Goal: Task Accomplishment & Management: Use online tool/utility

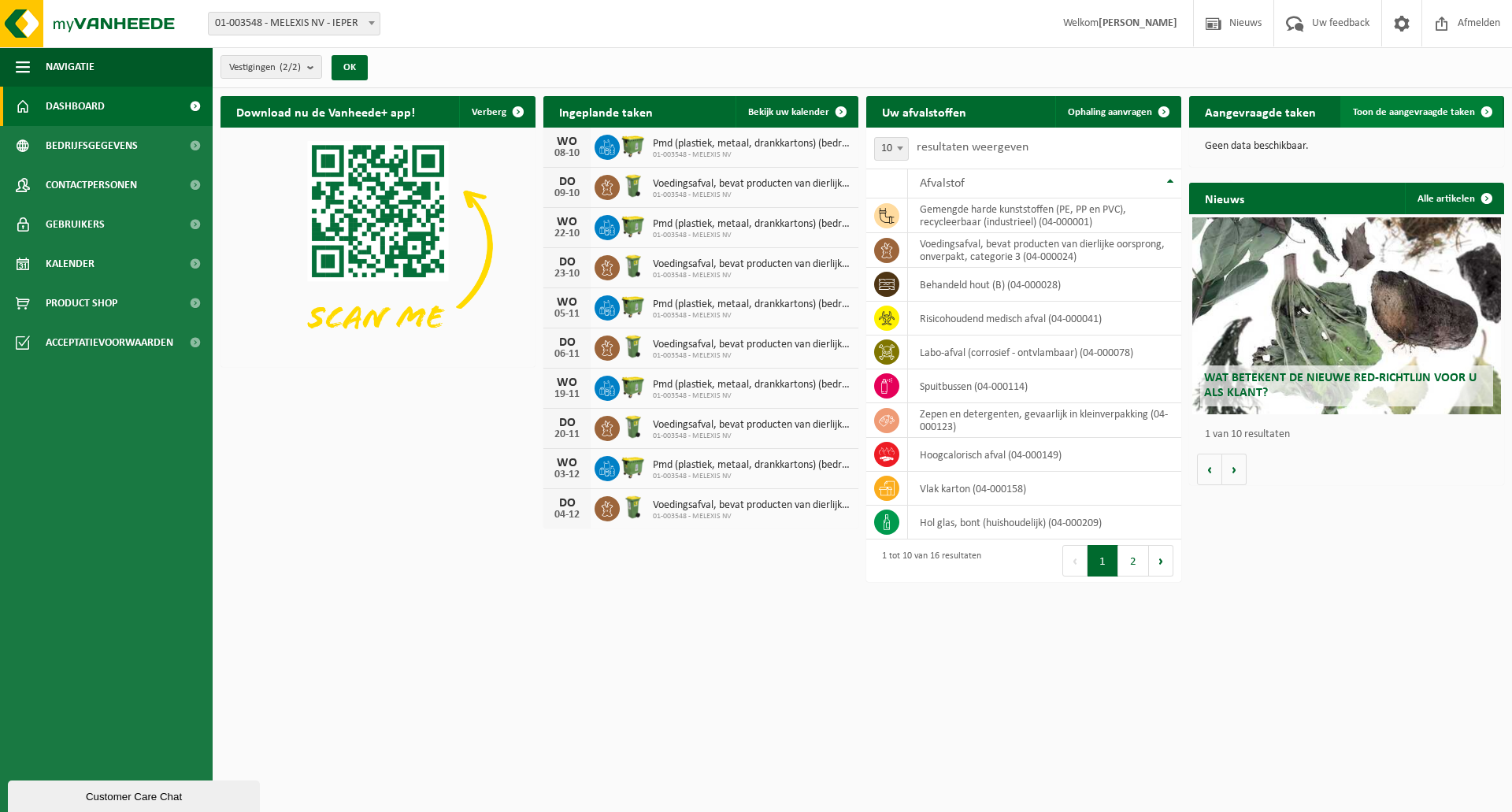
click at [1397, 114] on span "Toon de aangevraagde taken" at bounding box center [1413, 111] width 122 height 10
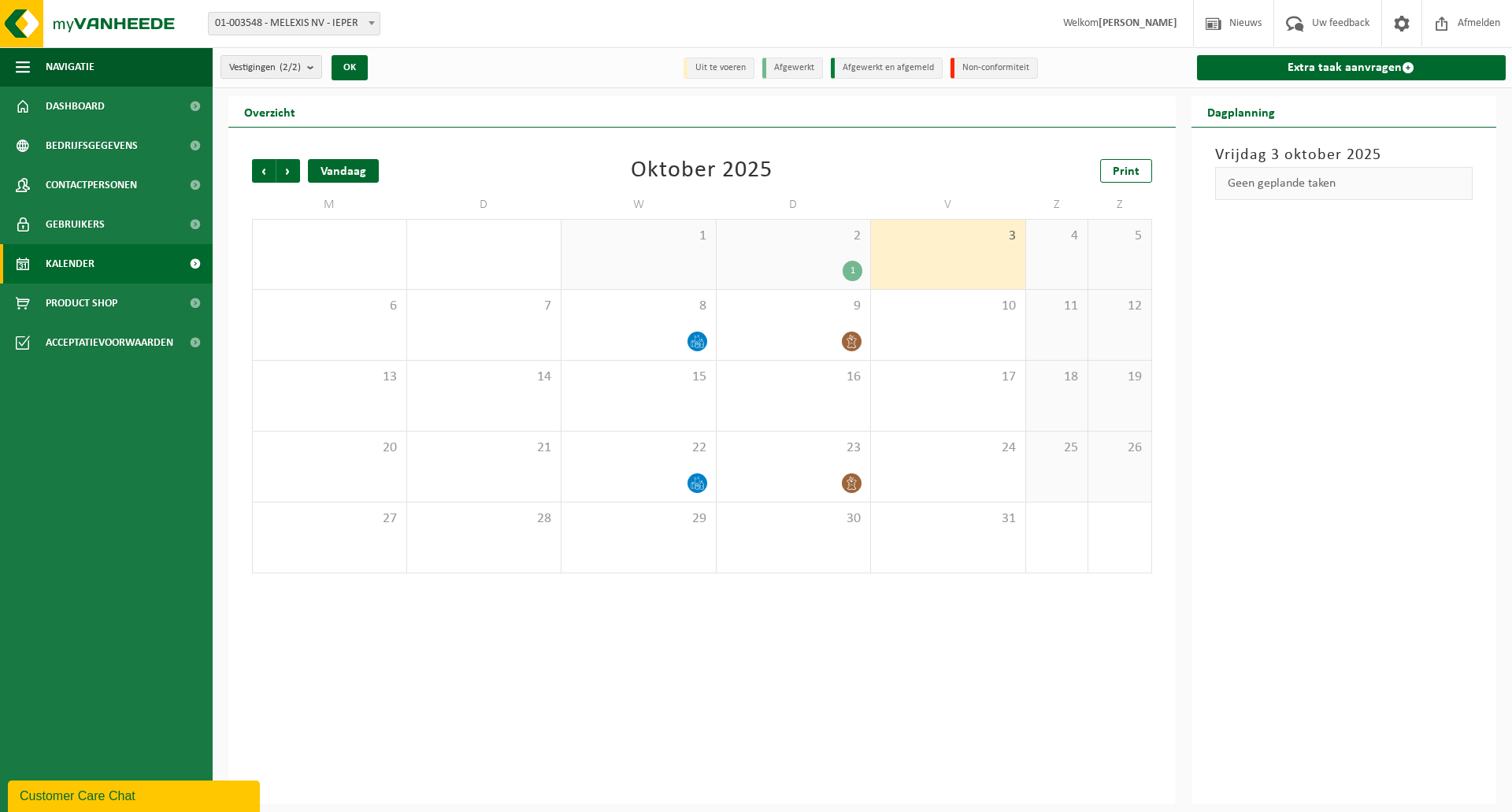
click at [354, 177] on div "Vandaag" at bounding box center [343, 170] width 71 height 23
click at [62, 261] on span "Kalender" at bounding box center [70, 264] width 49 height 39
click at [1409, 67] on span at bounding box center [1408, 68] width 13 height 13
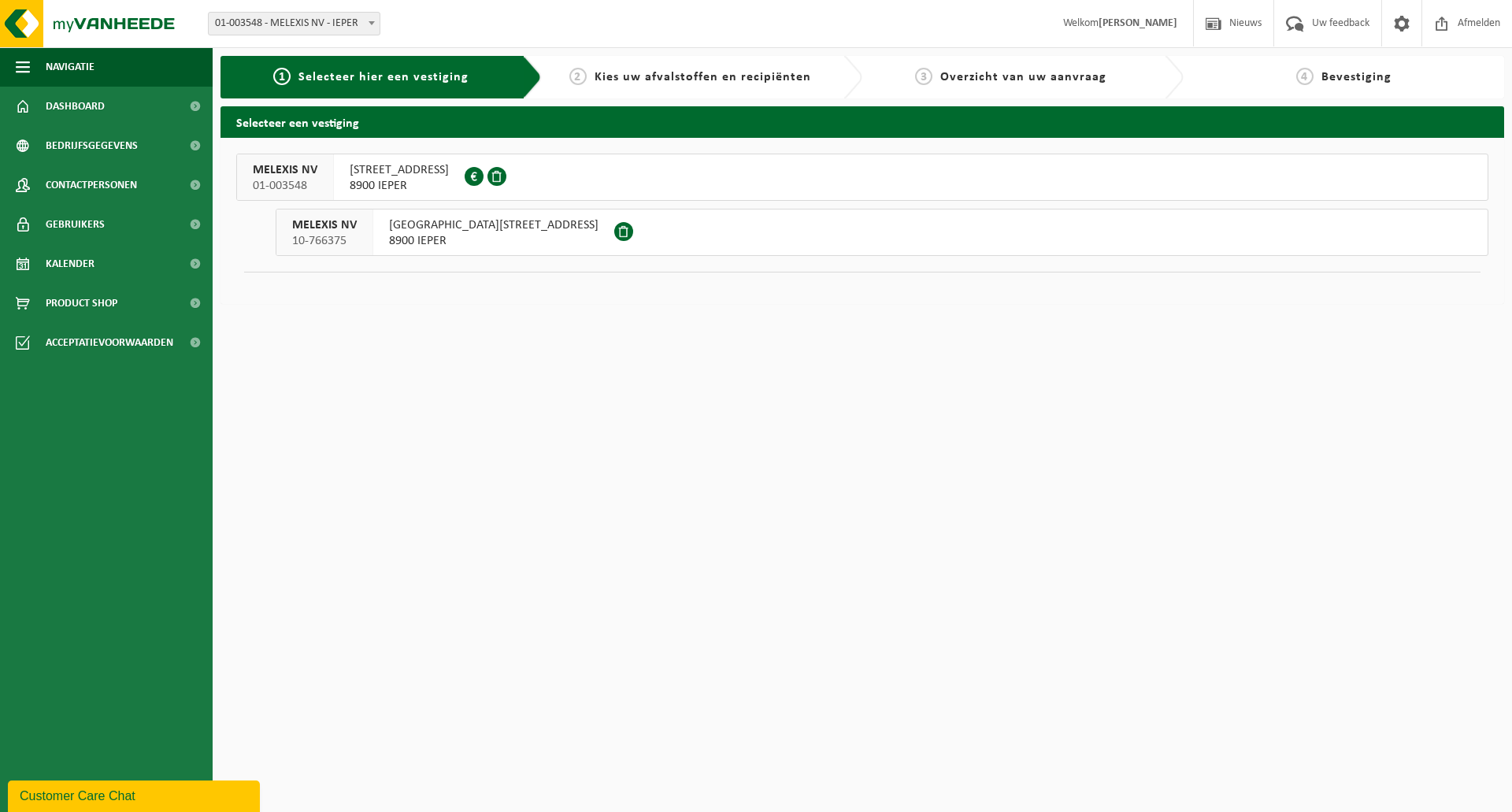
click at [614, 242] on div at bounding box center [625, 231] width 23 height 46
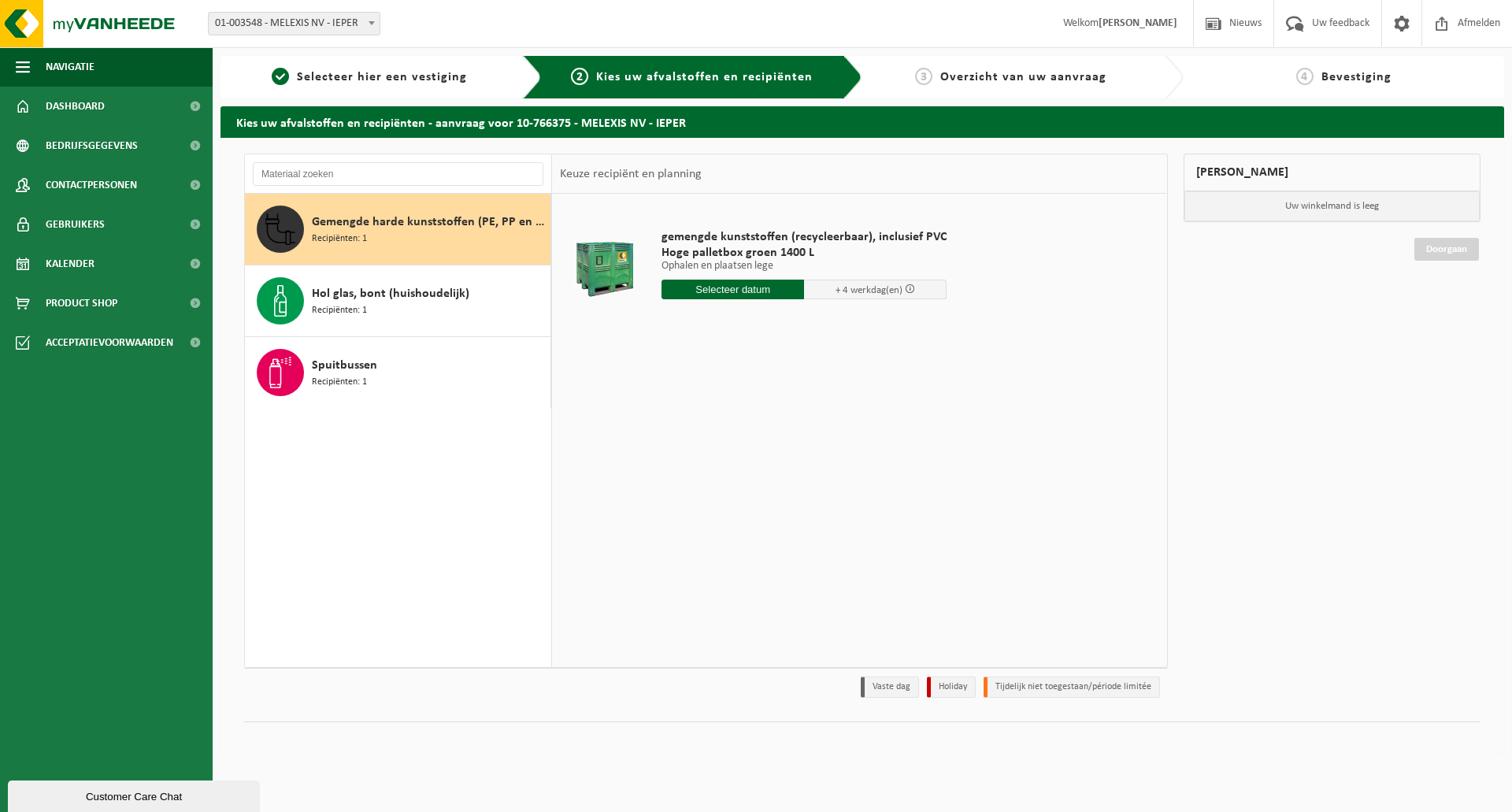
click at [751, 295] on input "text" at bounding box center [732, 289] width 142 height 20
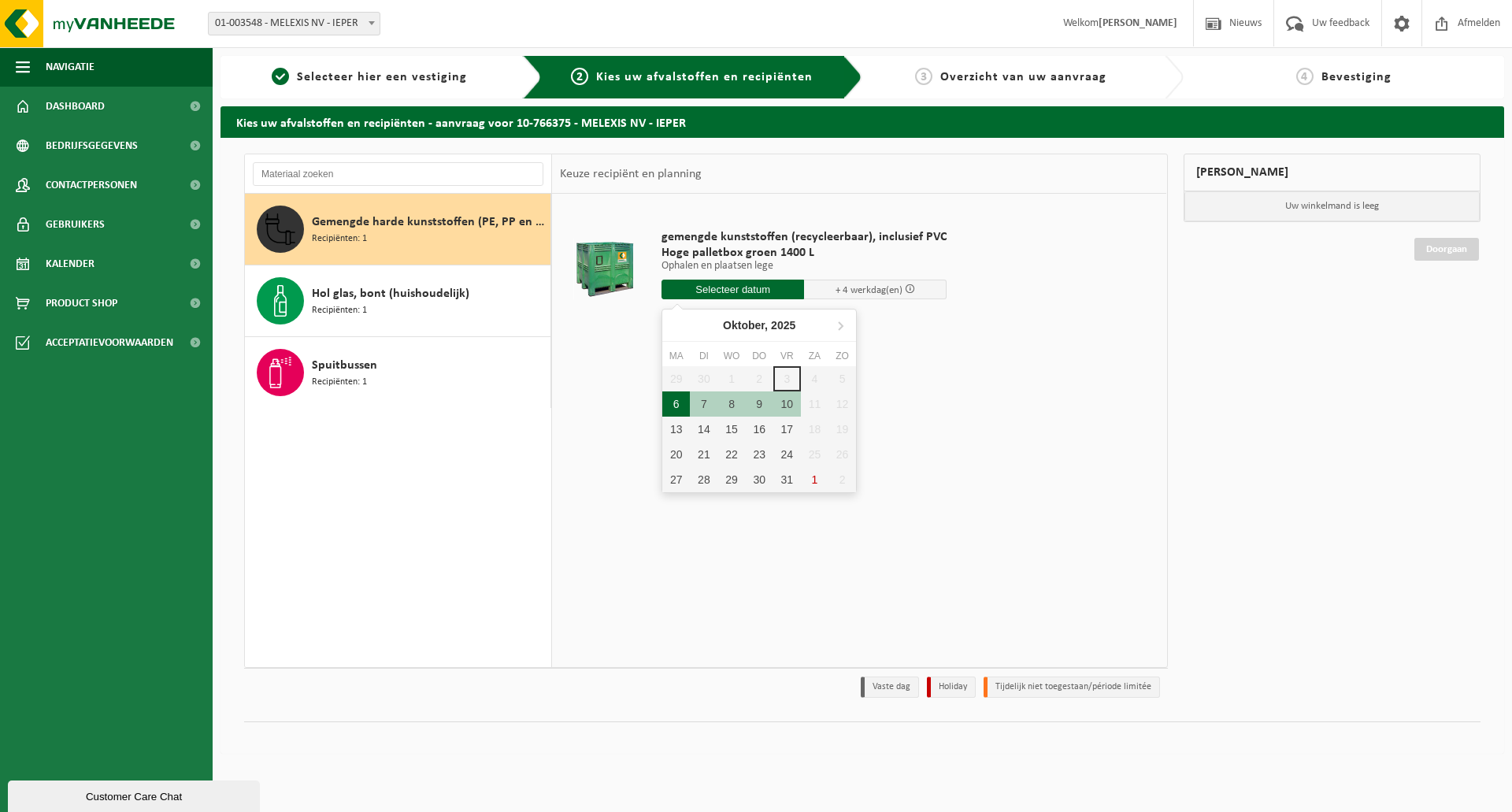
click at [670, 405] on div "6" at bounding box center [677, 403] width 28 height 25
type input "Van [DATE]"
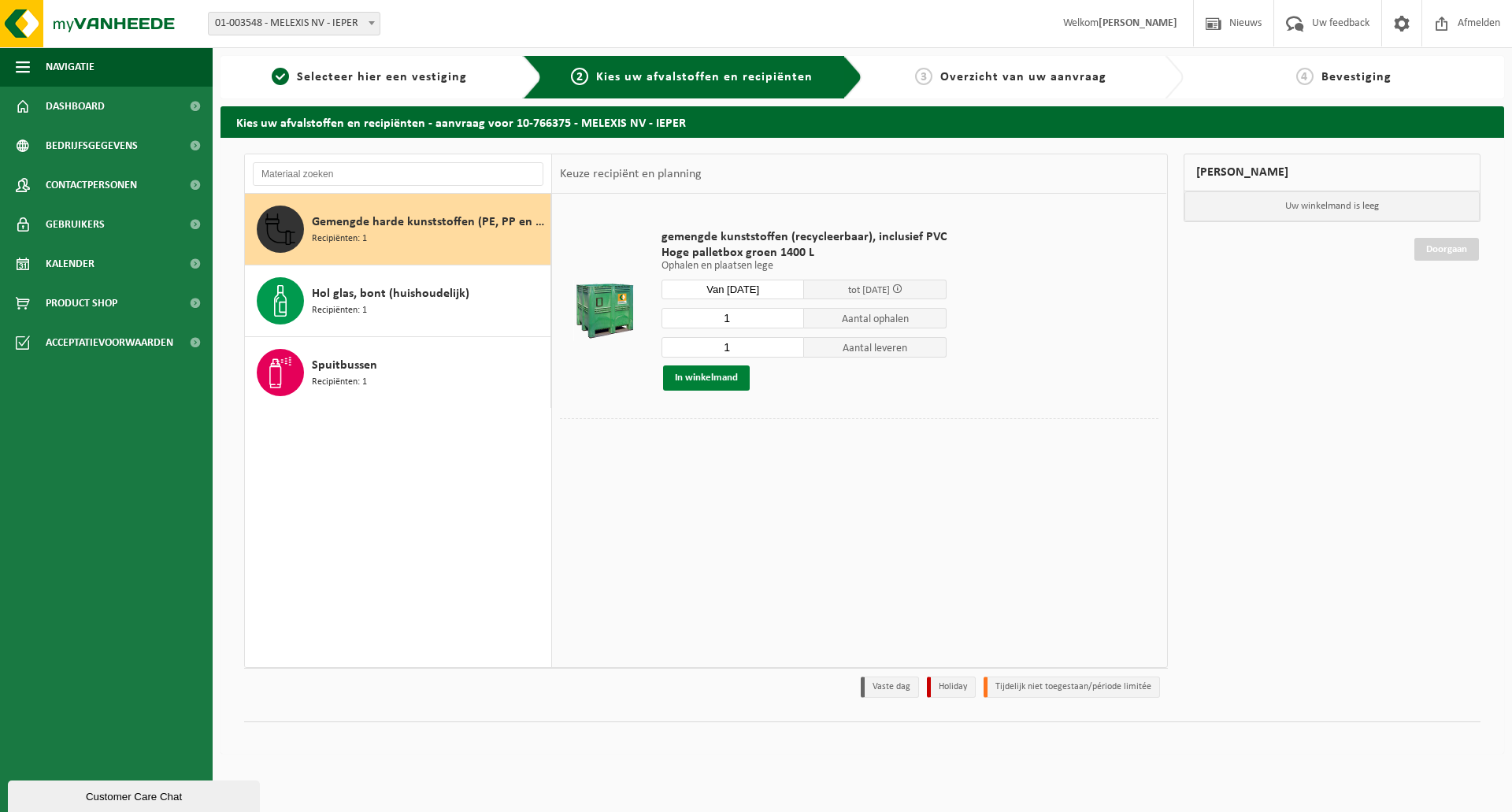
click at [730, 380] on button "In winkelmand" at bounding box center [706, 377] width 86 height 25
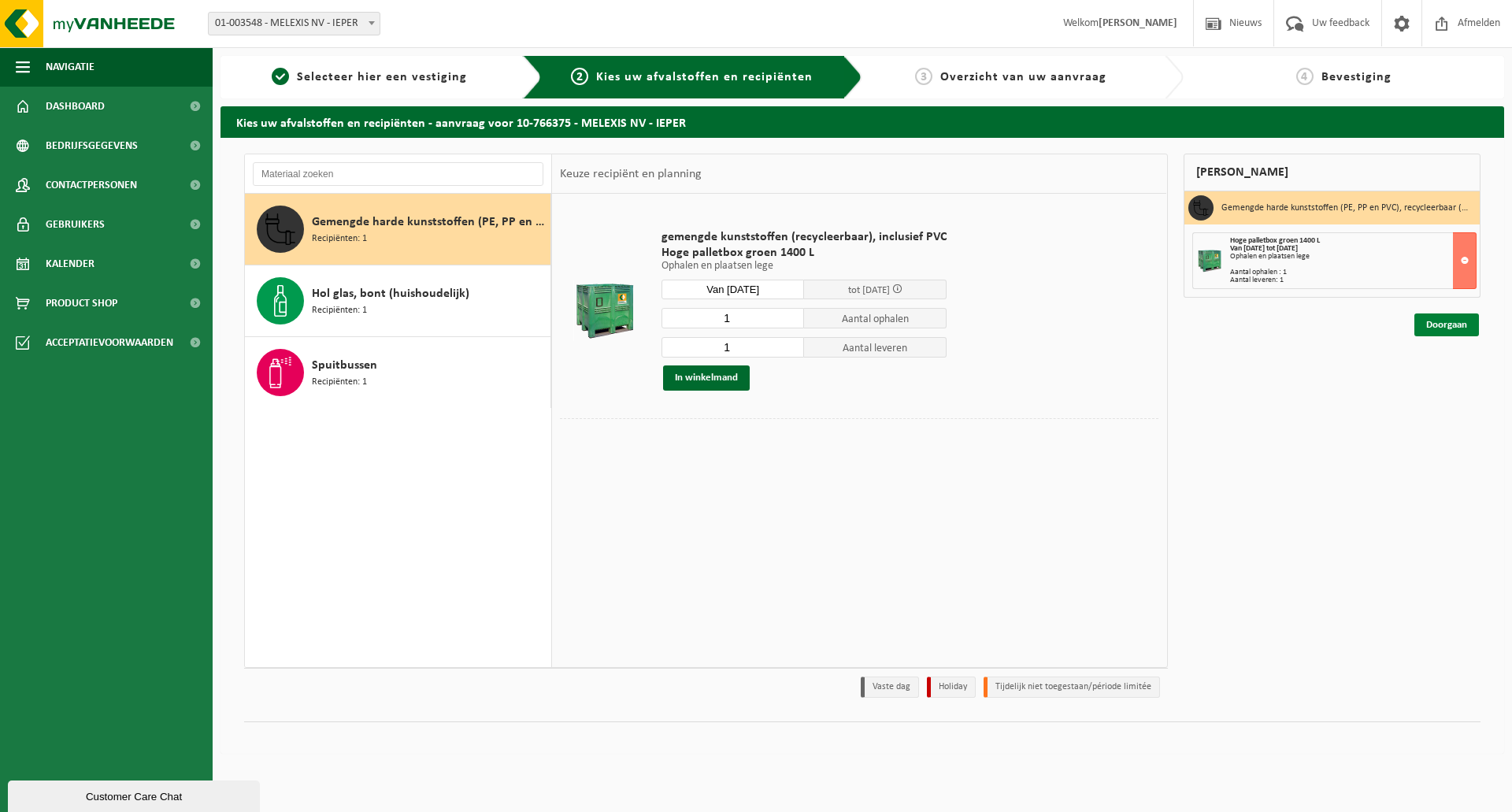
click at [1458, 327] on link "Doorgaan" at bounding box center [1446, 324] width 64 height 23
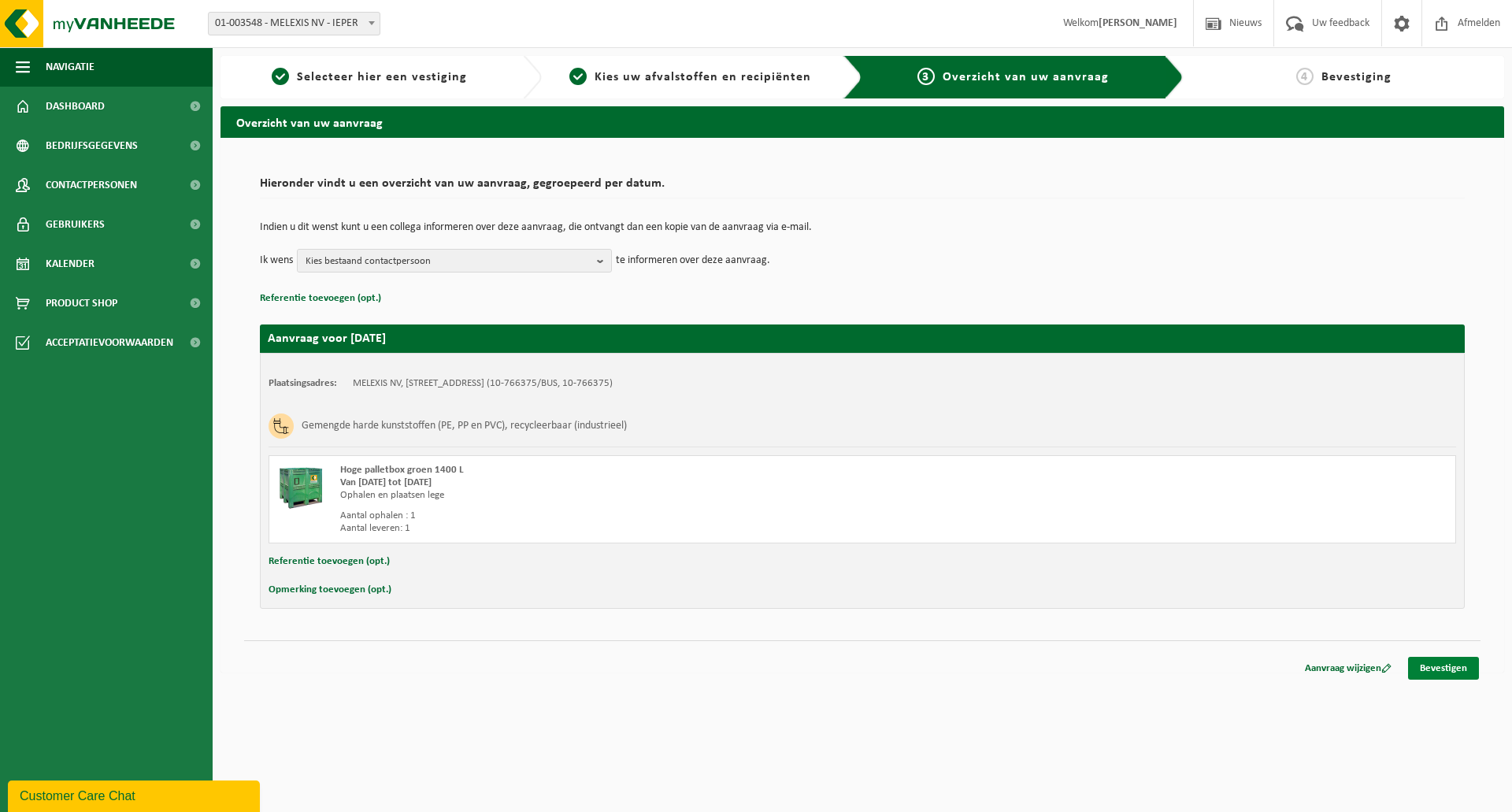
click at [1427, 668] on link "Bevestigen" at bounding box center [1443, 668] width 71 height 23
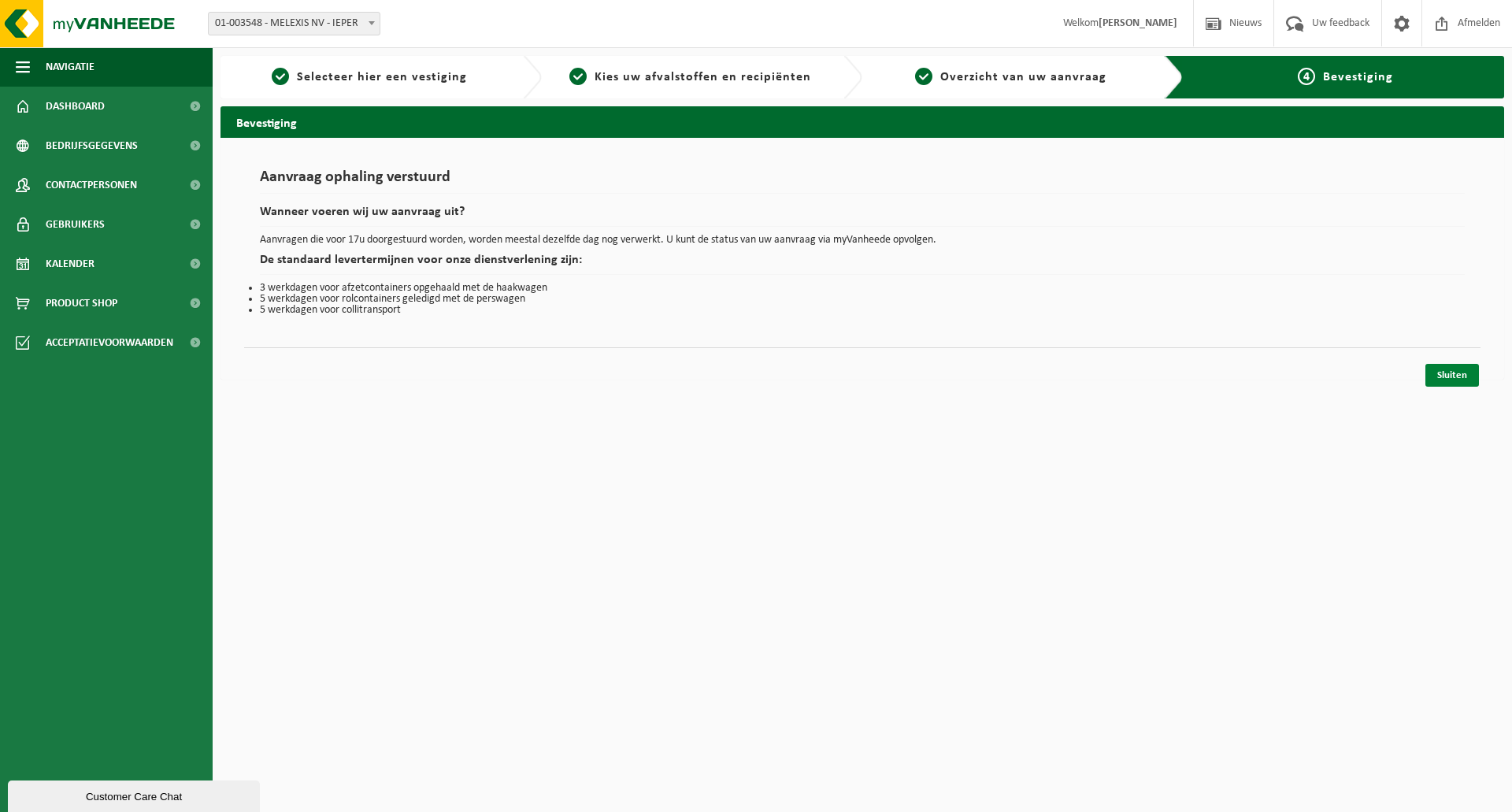
click at [1442, 372] on link "Sluiten" at bounding box center [1453, 375] width 54 height 23
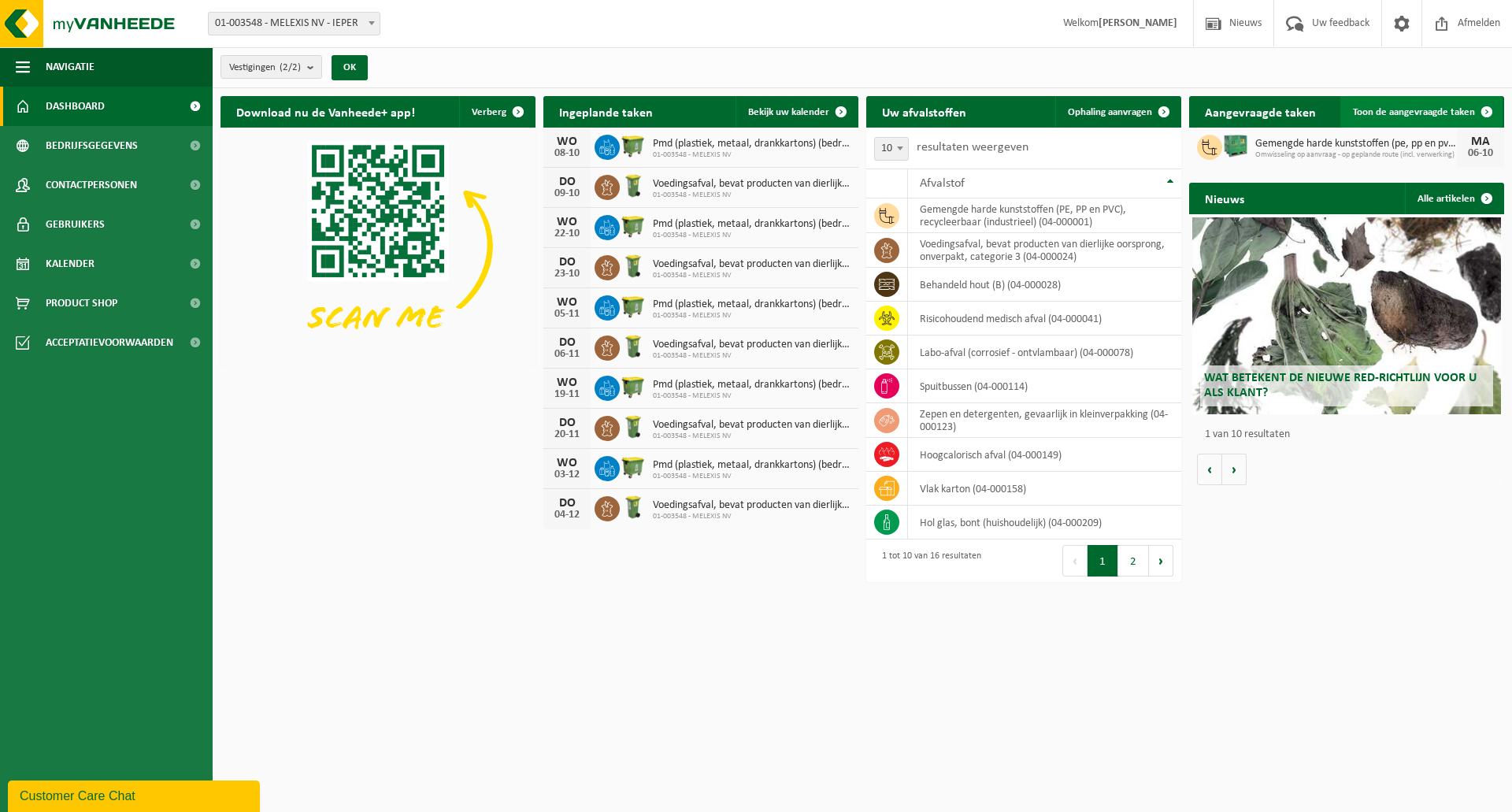
click at [1417, 118] on link "Toon de aangevraagde taken" at bounding box center [1421, 111] width 163 height 32
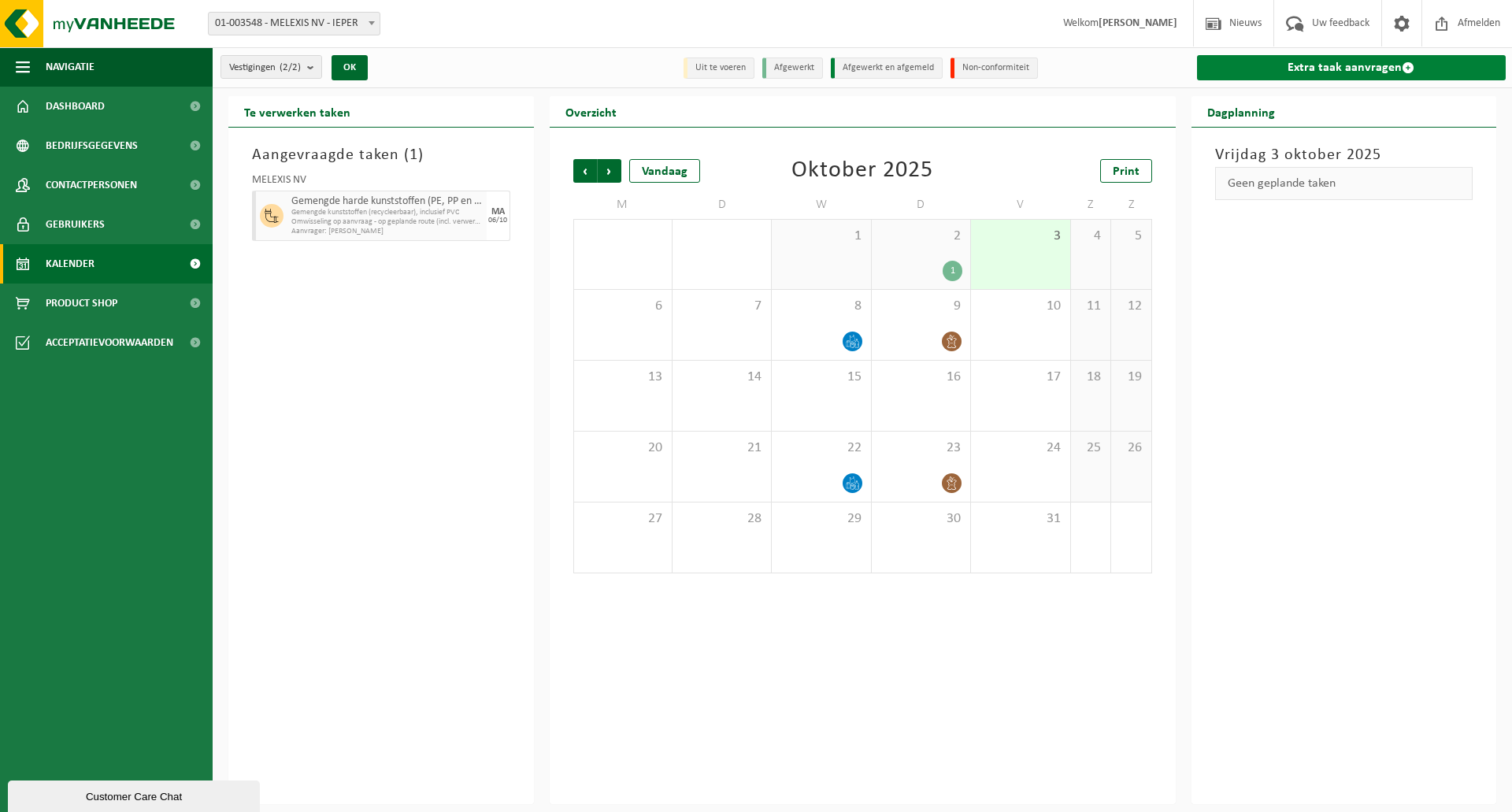
click at [1353, 64] on link "Extra taak aanvragen" at bounding box center [1351, 67] width 309 height 25
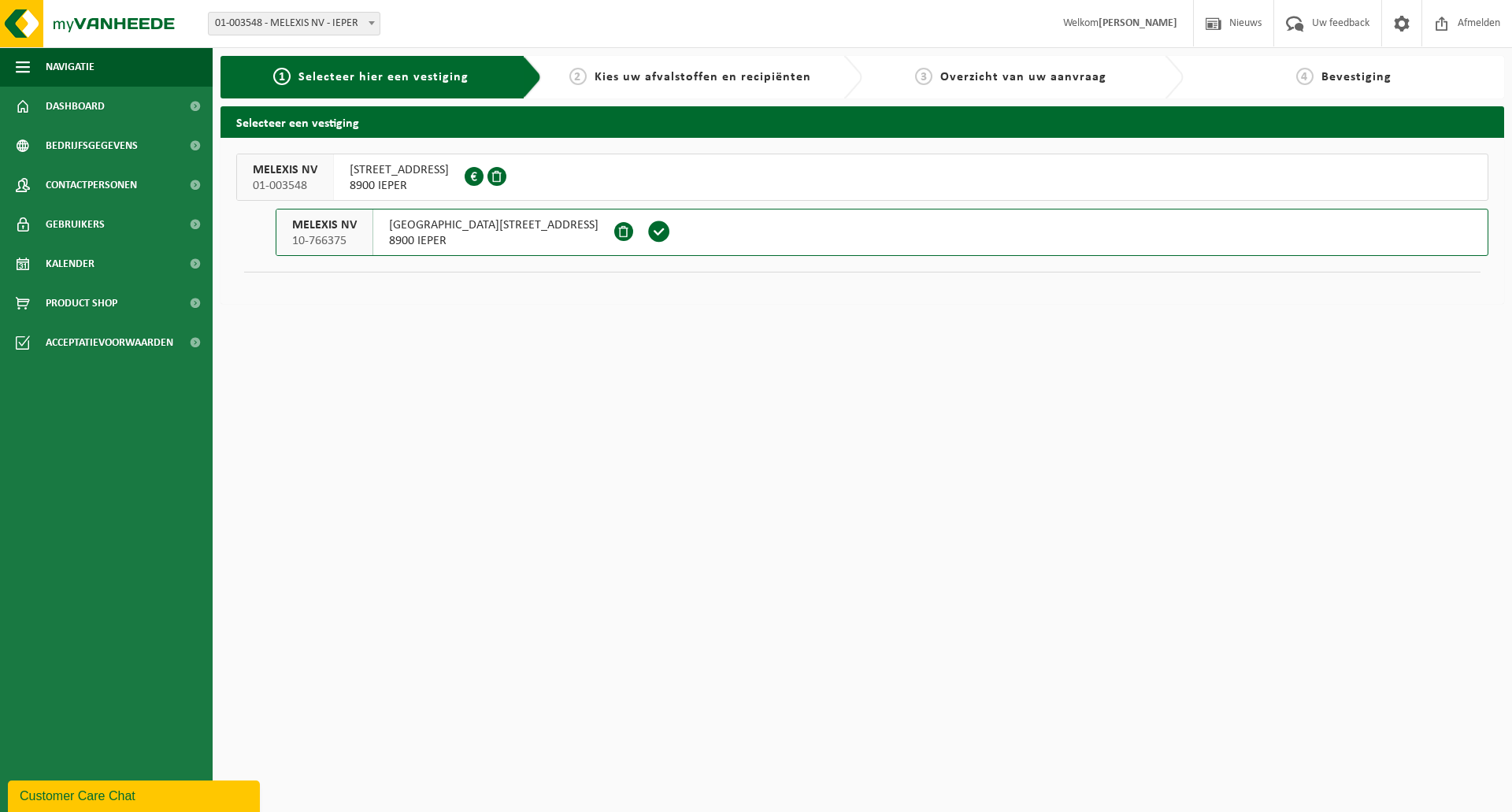
click at [441, 168] on span "ROZENDAALSTRAAT 12" at bounding box center [399, 170] width 99 height 16
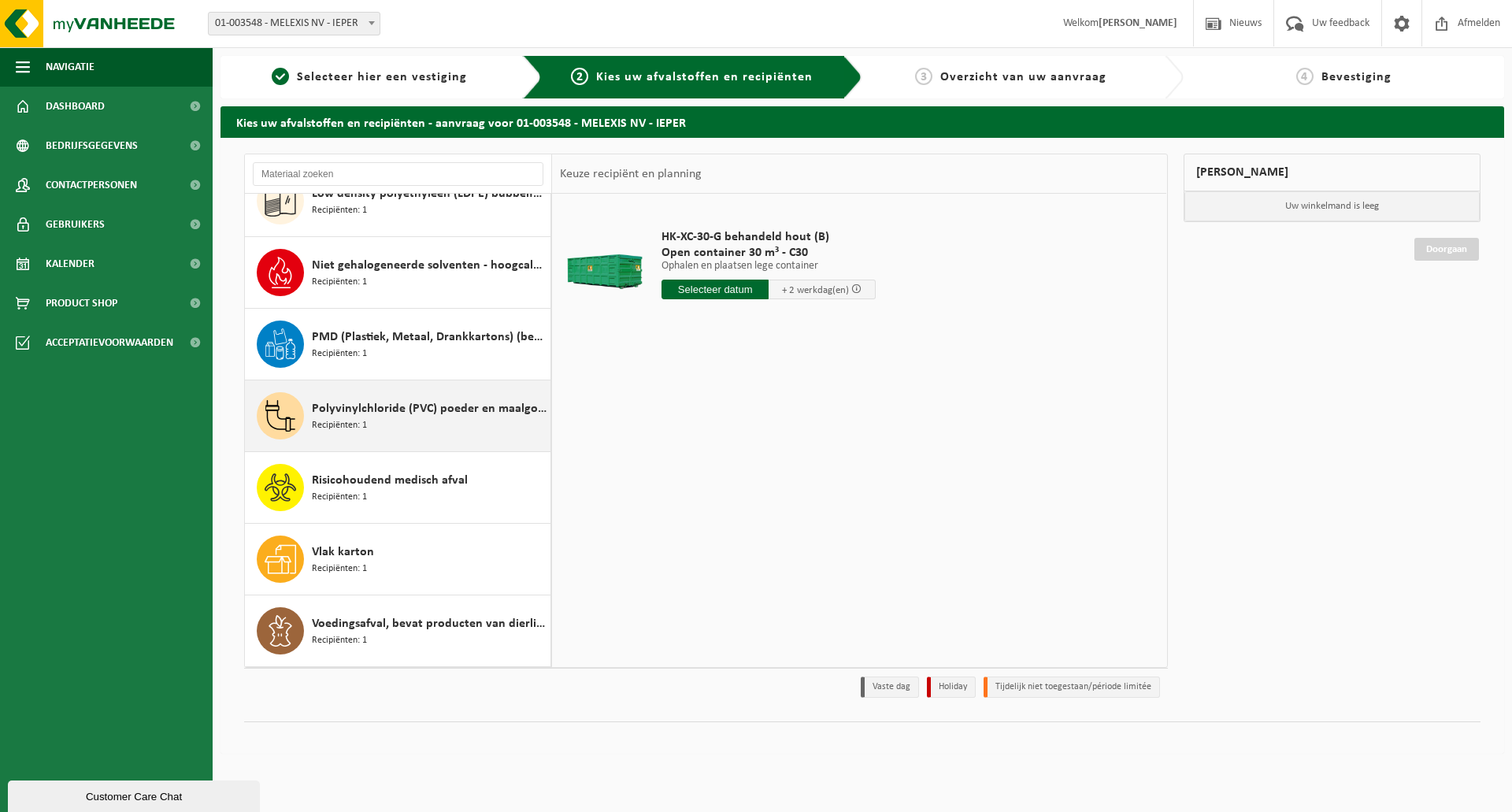
scroll to position [386, 0]
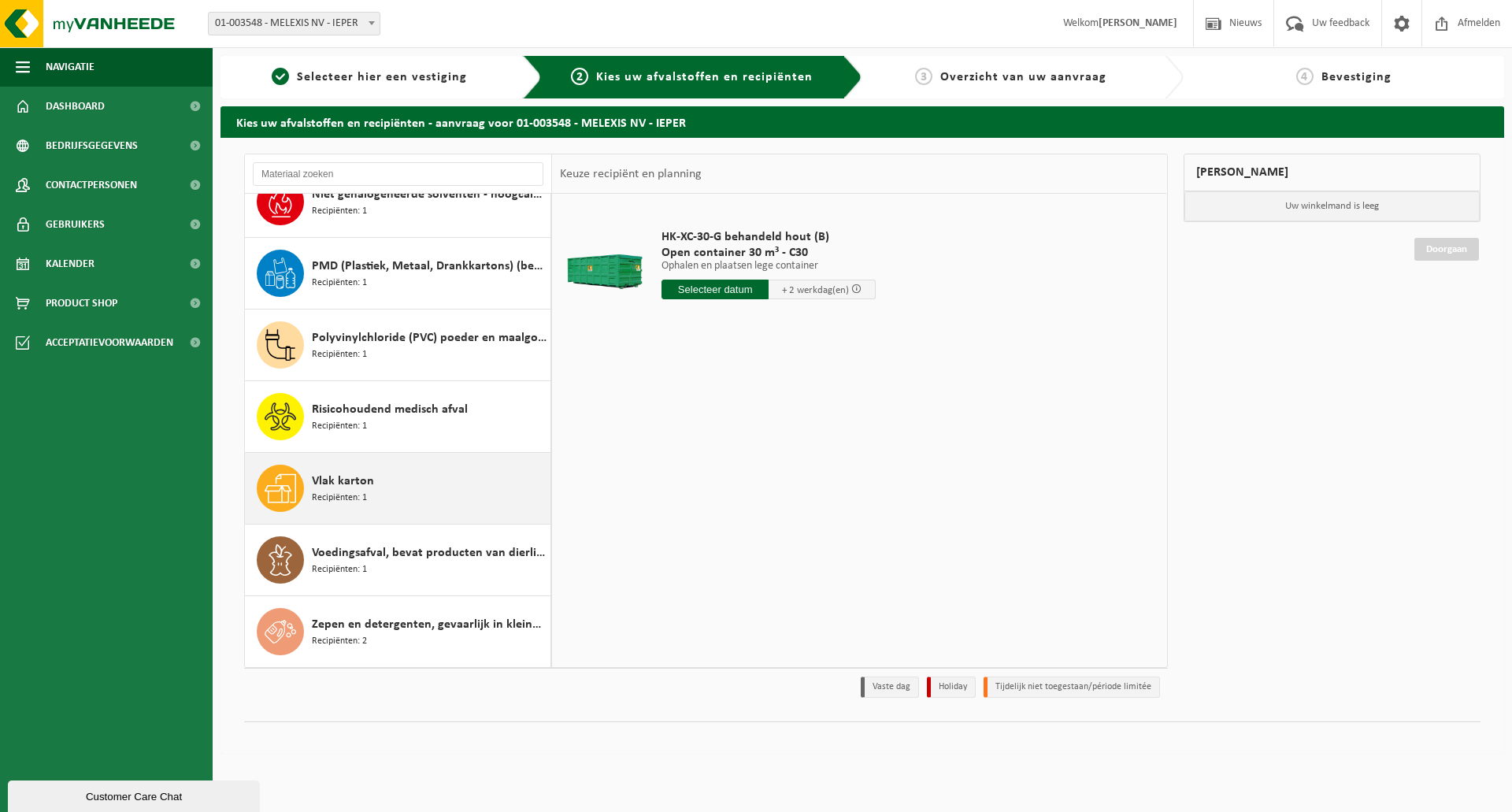
click at [397, 491] on div "Vlak karton Recipiënten: 1" at bounding box center [429, 488] width 235 height 47
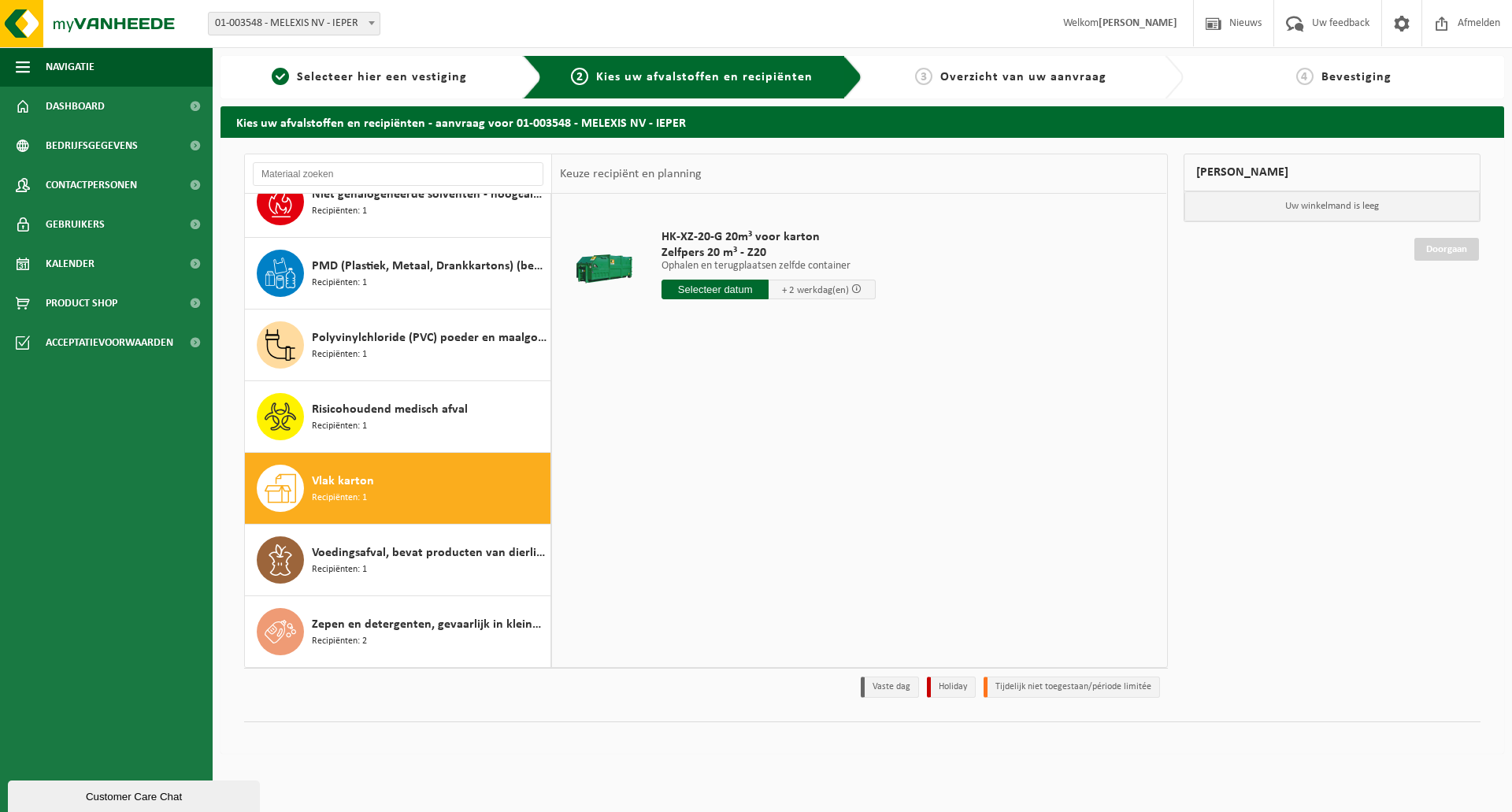
click at [733, 290] on input "text" at bounding box center [715, 289] width 107 height 20
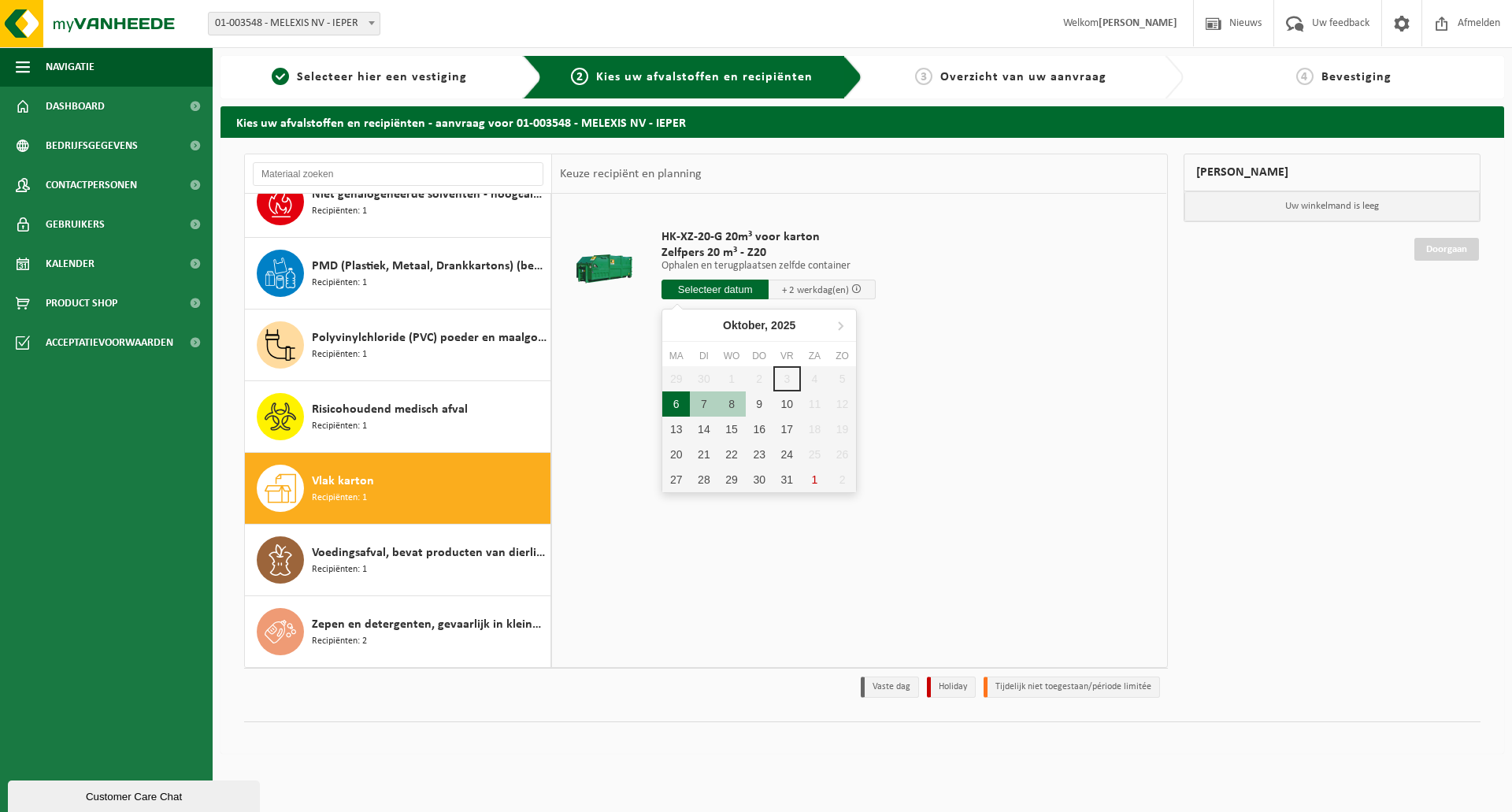
click at [685, 400] on div "6" at bounding box center [677, 403] width 28 height 25
type input "Van 2025-10-06"
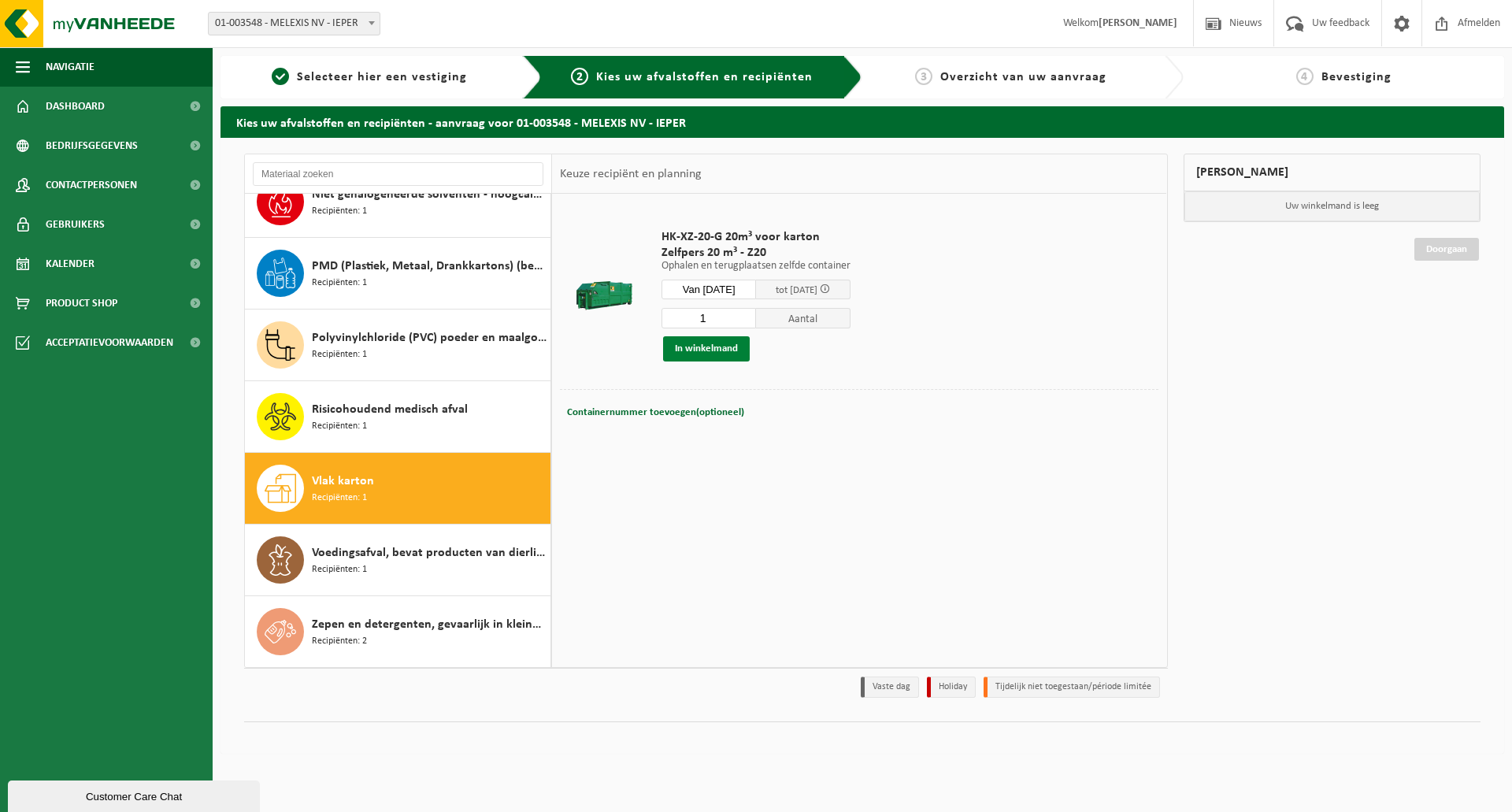
click at [713, 342] on button "In winkelmand" at bounding box center [706, 348] width 86 height 25
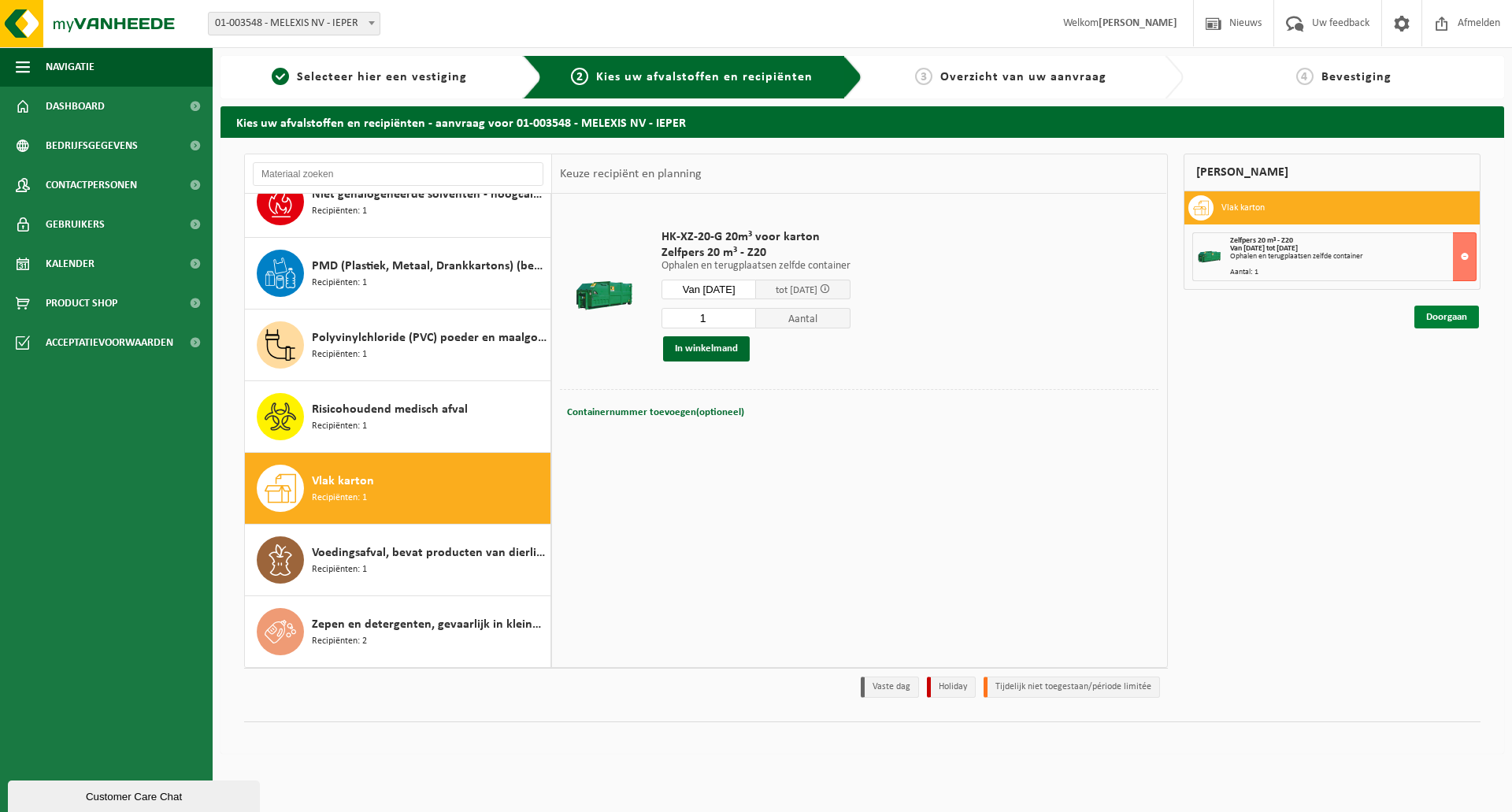
click at [1453, 322] on link "Doorgaan" at bounding box center [1446, 317] width 64 height 23
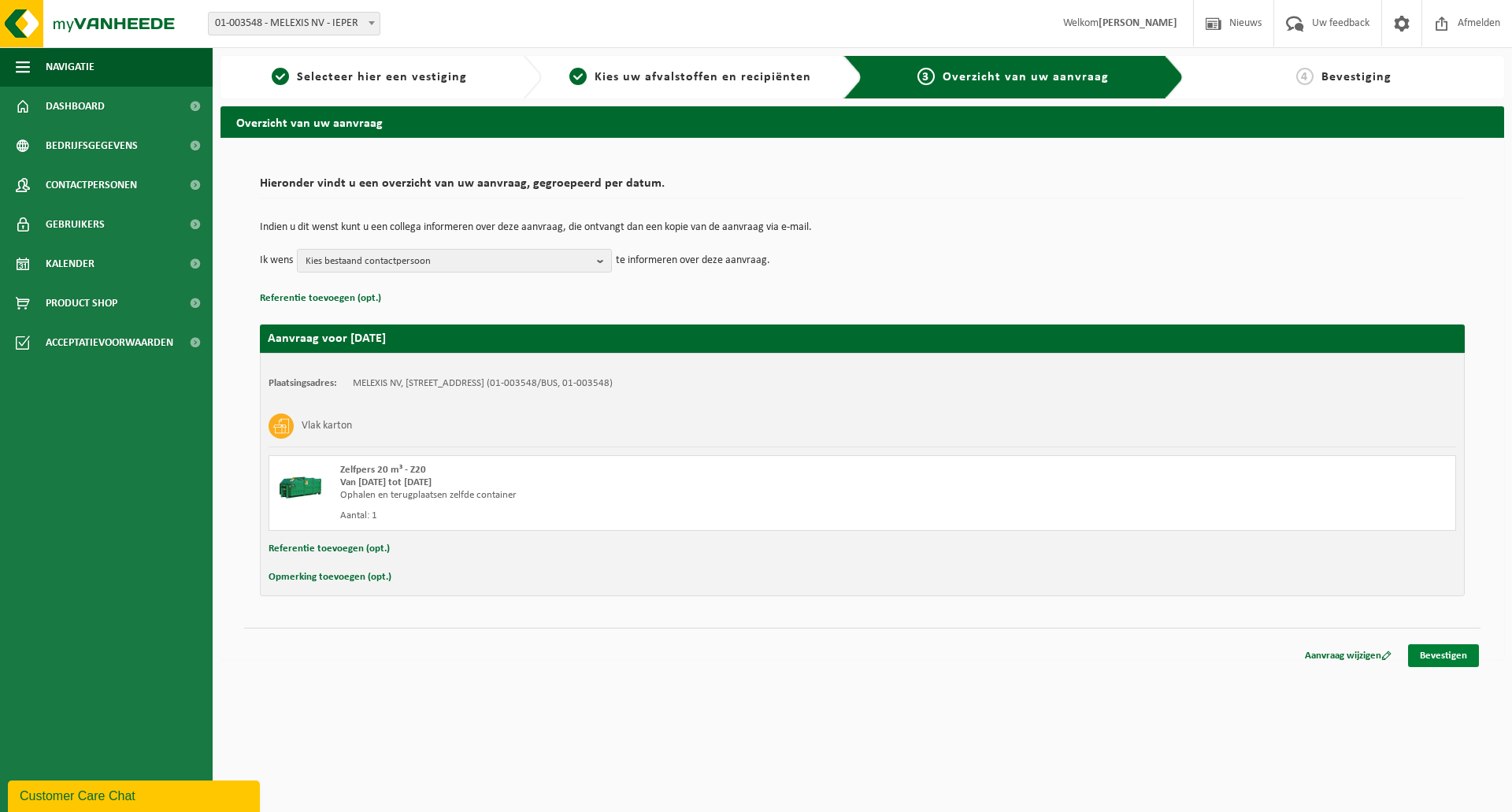
click at [1438, 660] on link "Bevestigen" at bounding box center [1443, 655] width 71 height 23
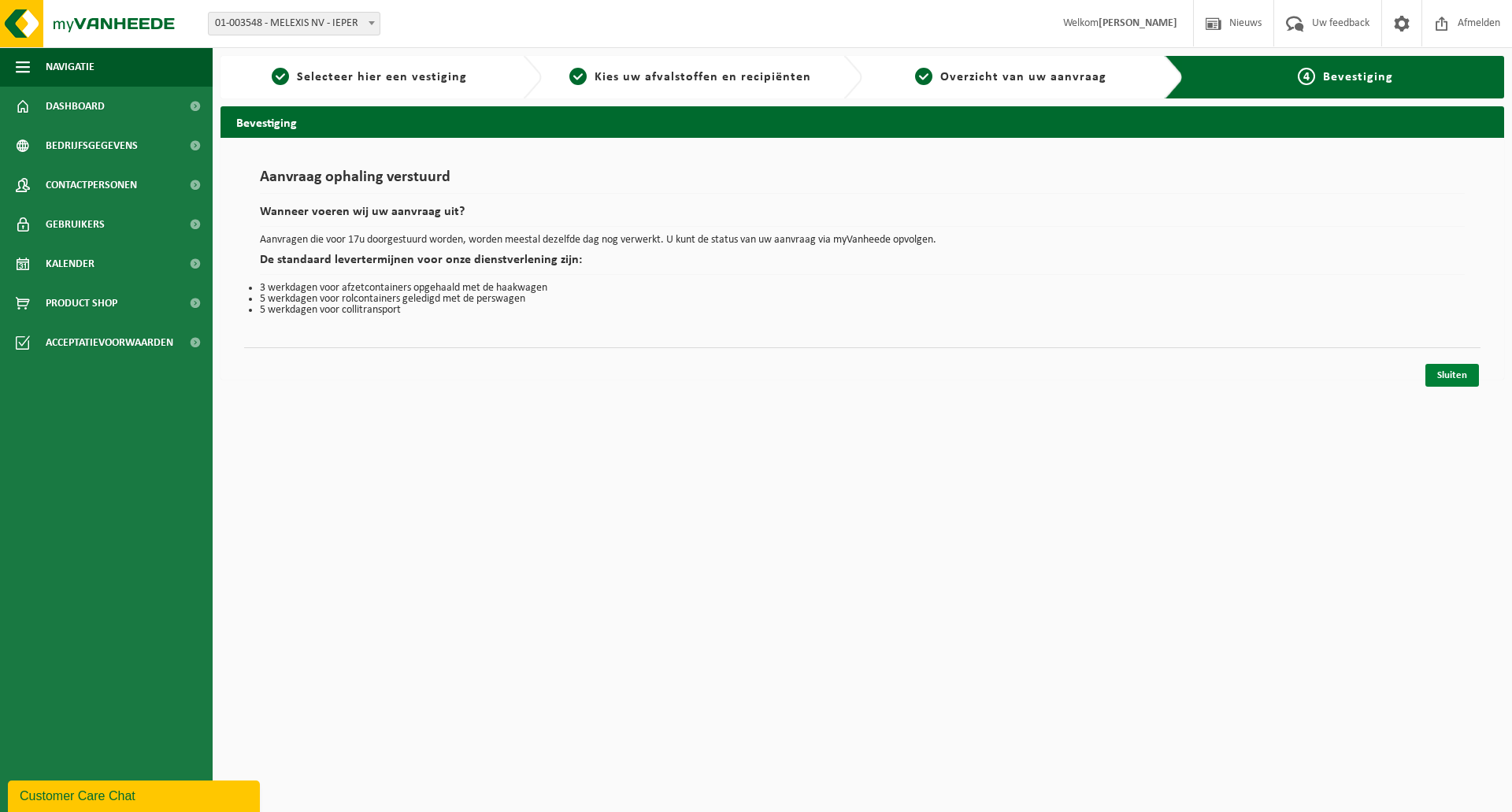
click at [1440, 379] on link "Sluiten" at bounding box center [1453, 375] width 54 height 23
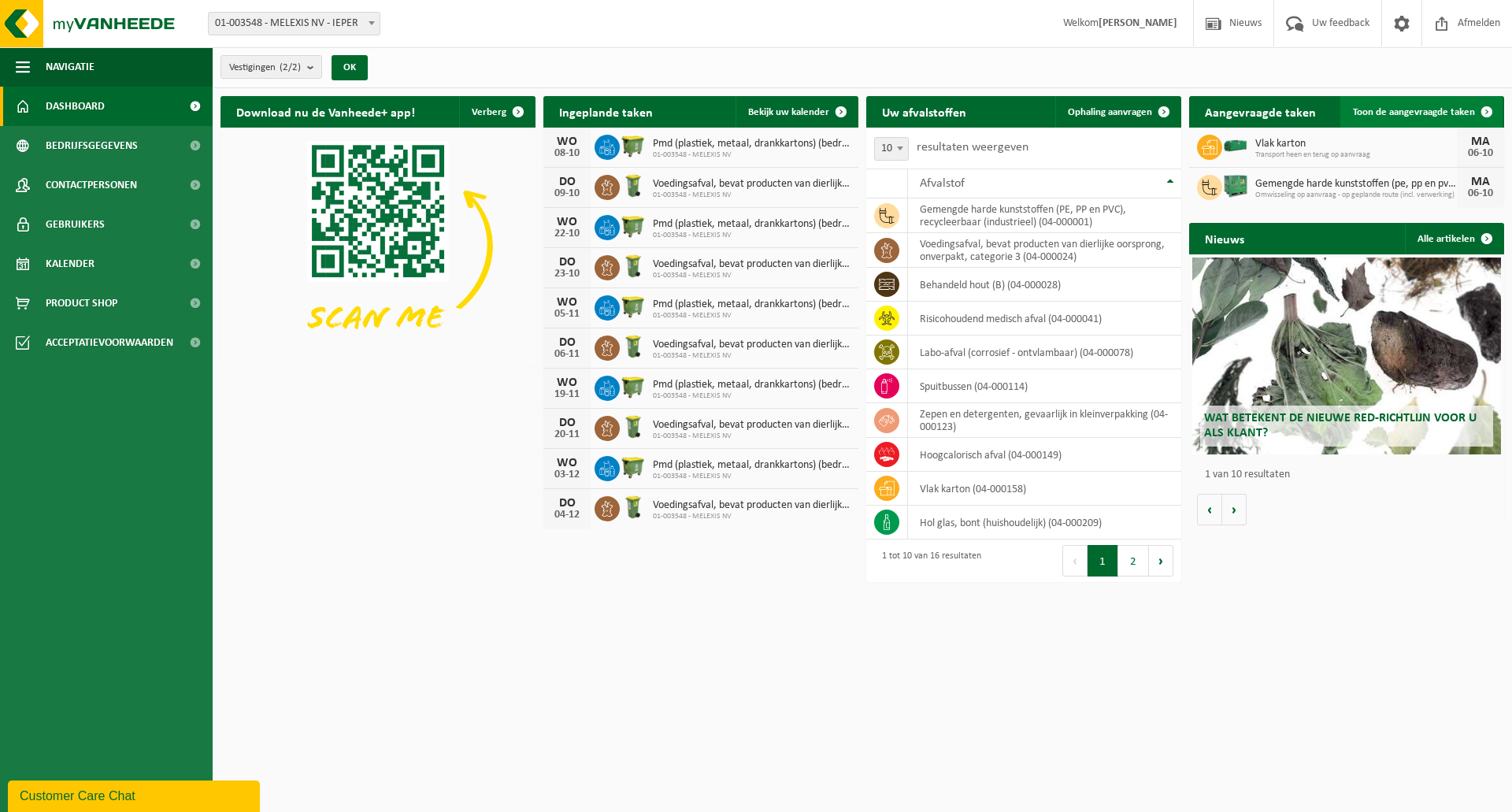
click at [1448, 117] on link "Toon de aangevraagde taken" at bounding box center [1421, 111] width 163 height 32
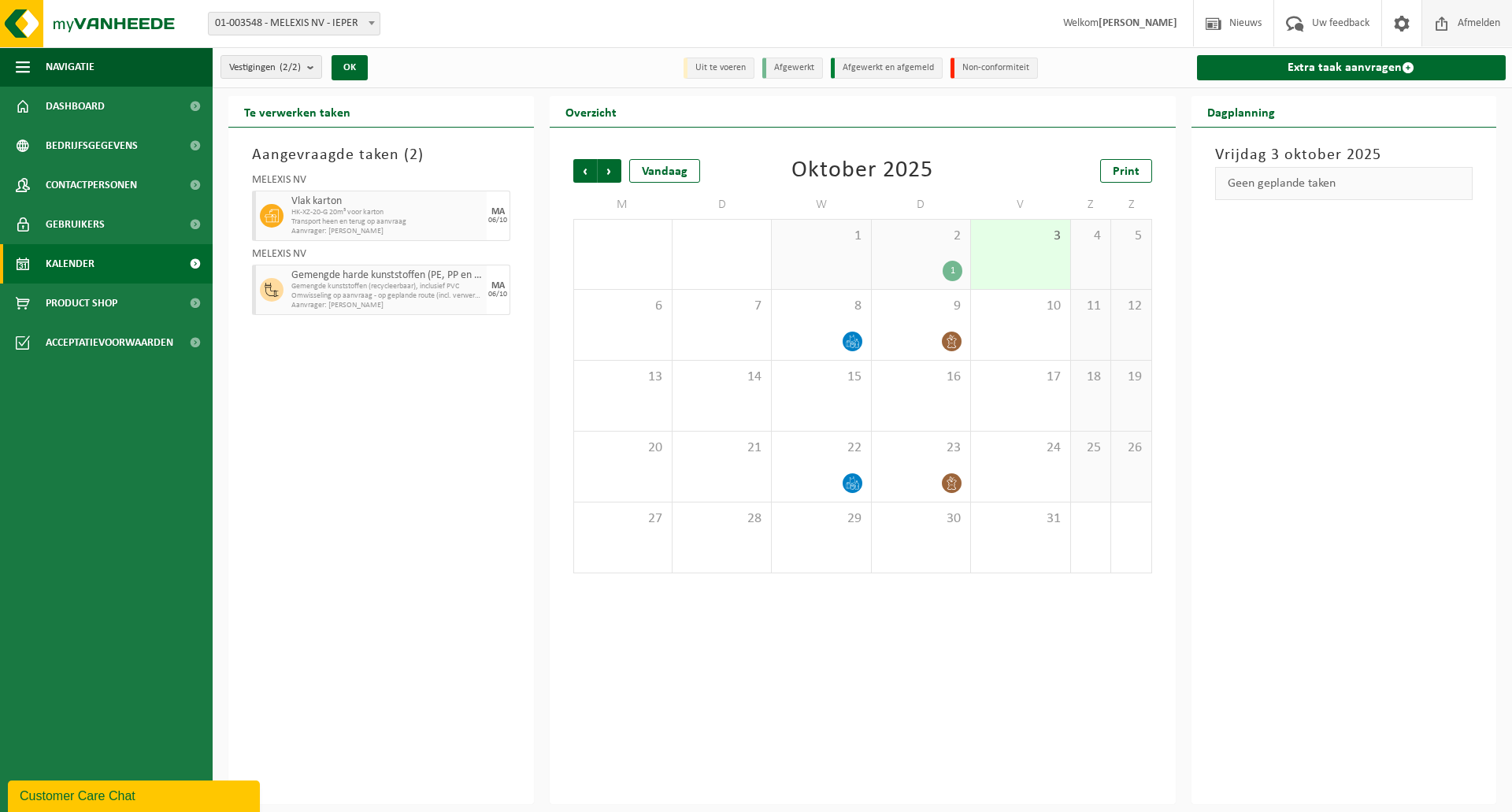
click at [1474, 29] on span "Afmelden" at bounding box center [1479, 23] width 50 height 46
